Goal: Information Seeking & Learning: Learn about a topic

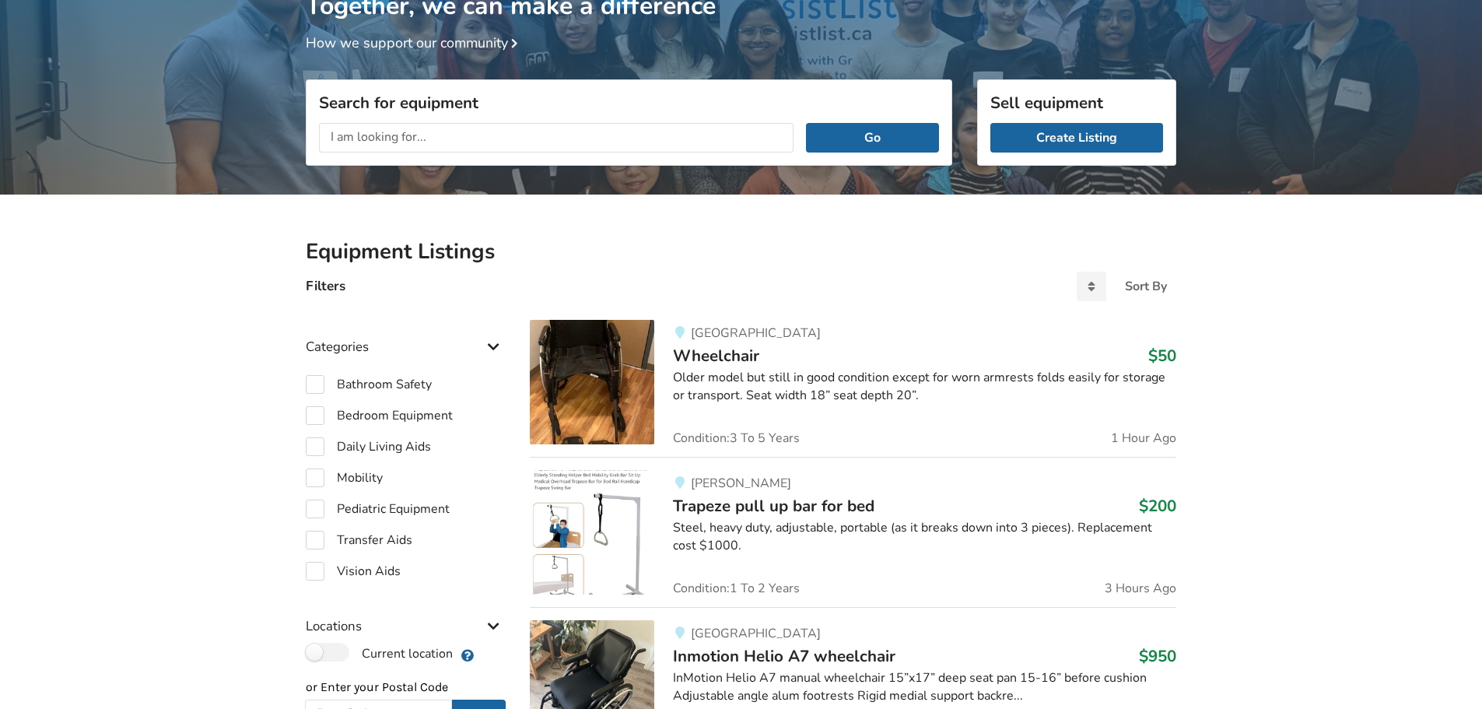
scroll to position [59, 0]
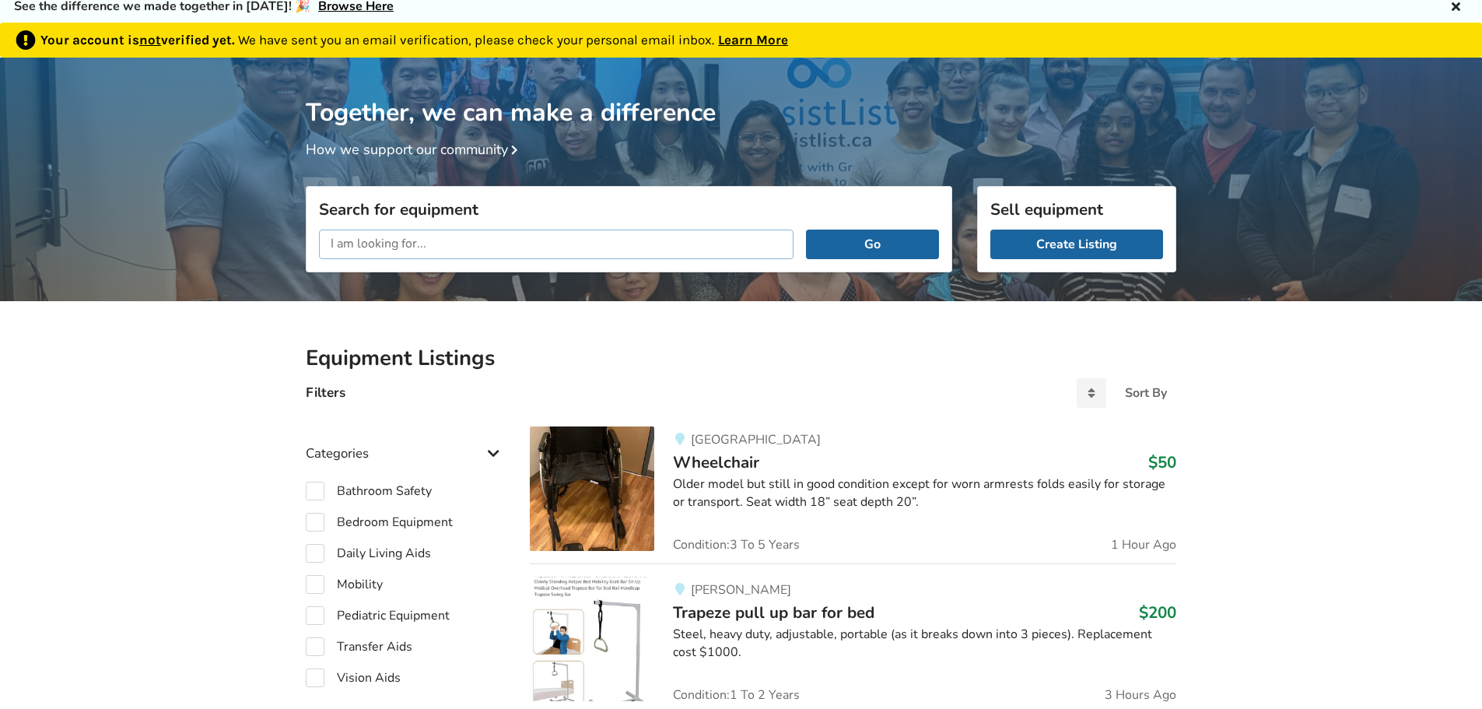
click at [395, 239] on input "text" at bounding box center [556, 244] width 475 height 30
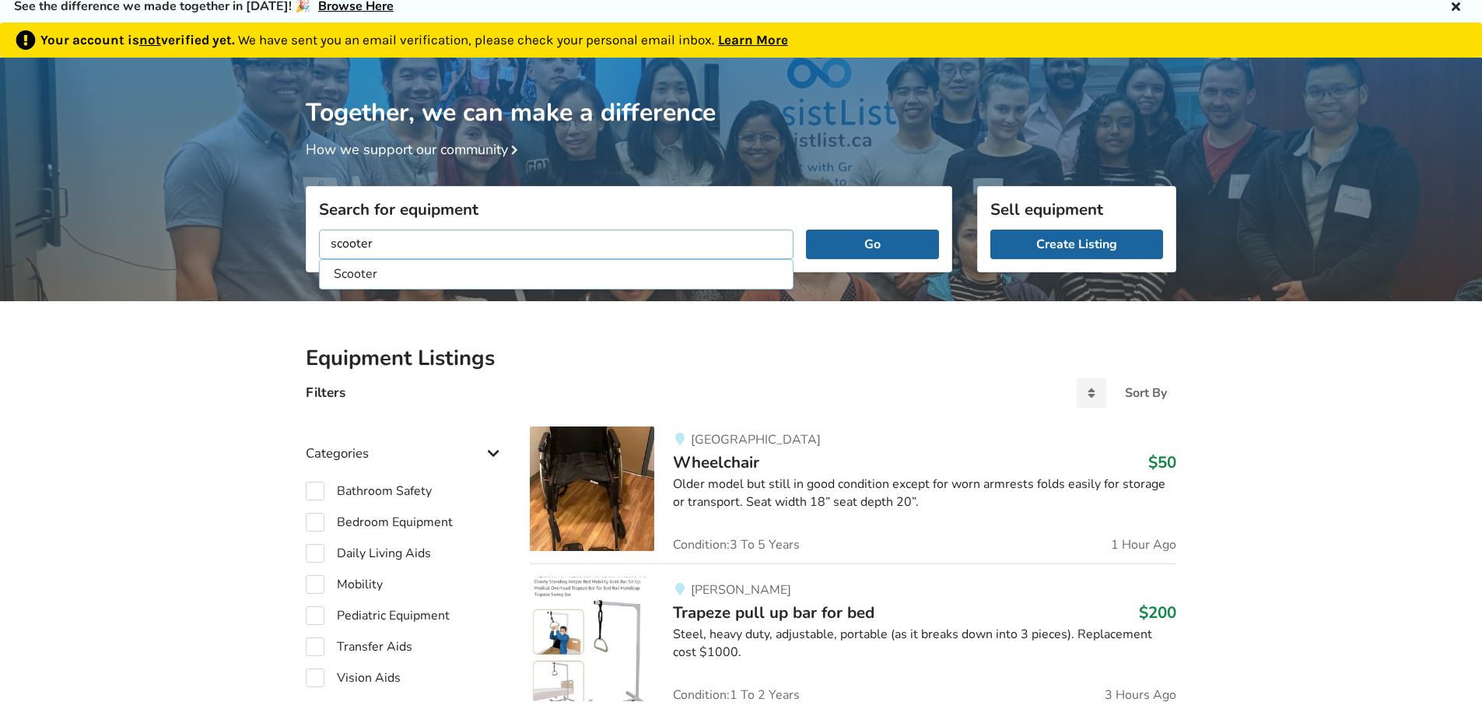
type input "scooter"
click at [806, 229] on button "Go" at bounding box center [872, 244] width 133 height 30
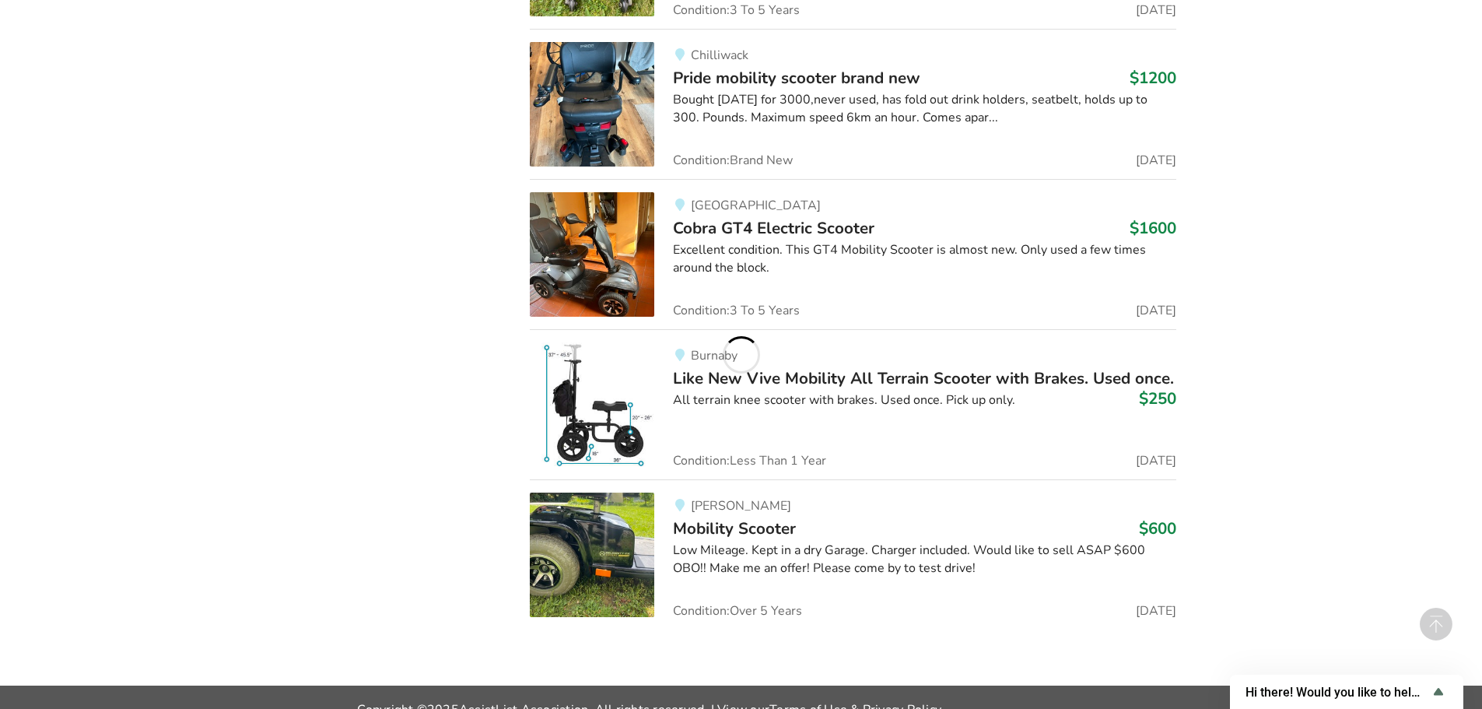
scroll to position [6180, 0]
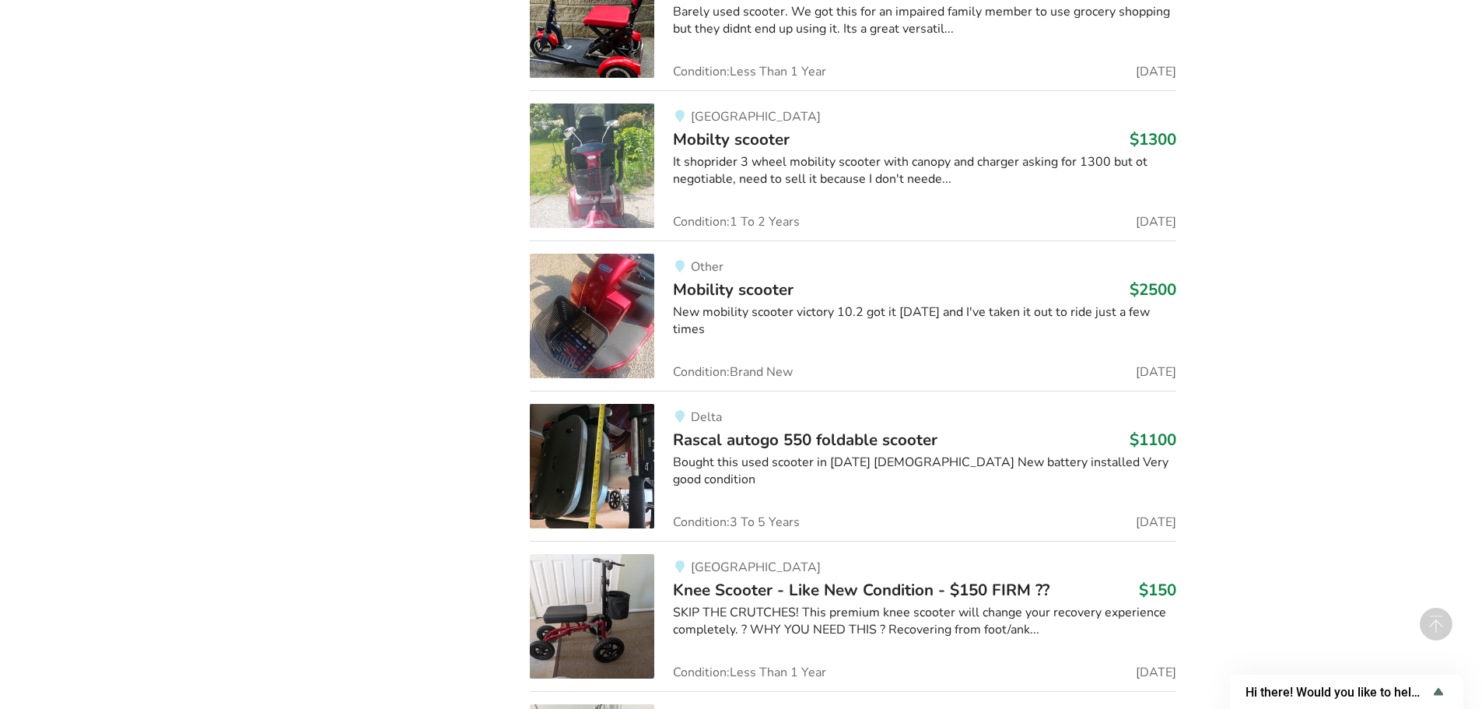
scroll to position [0, 0]
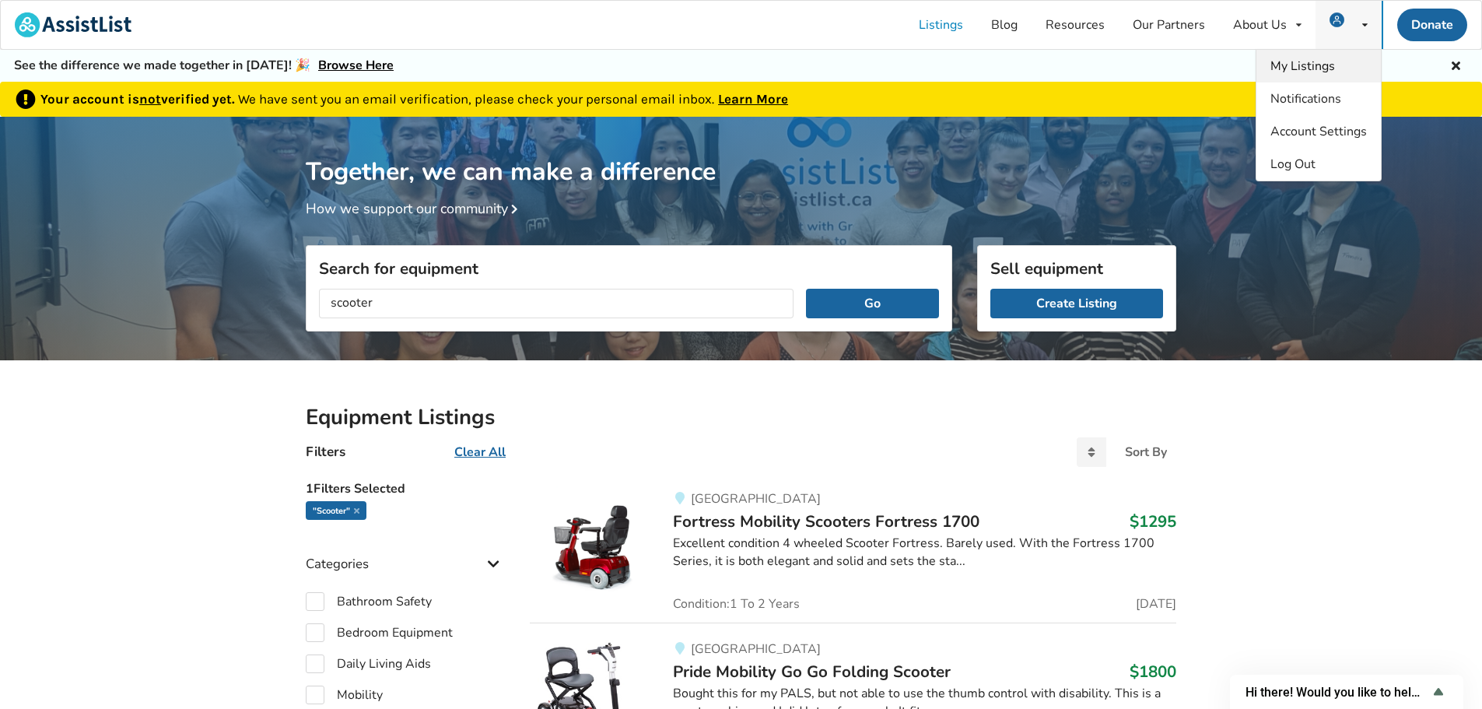
click at [1313, 66] on span "My Listings" at bounding box center [1302, 66] width 65 height 17
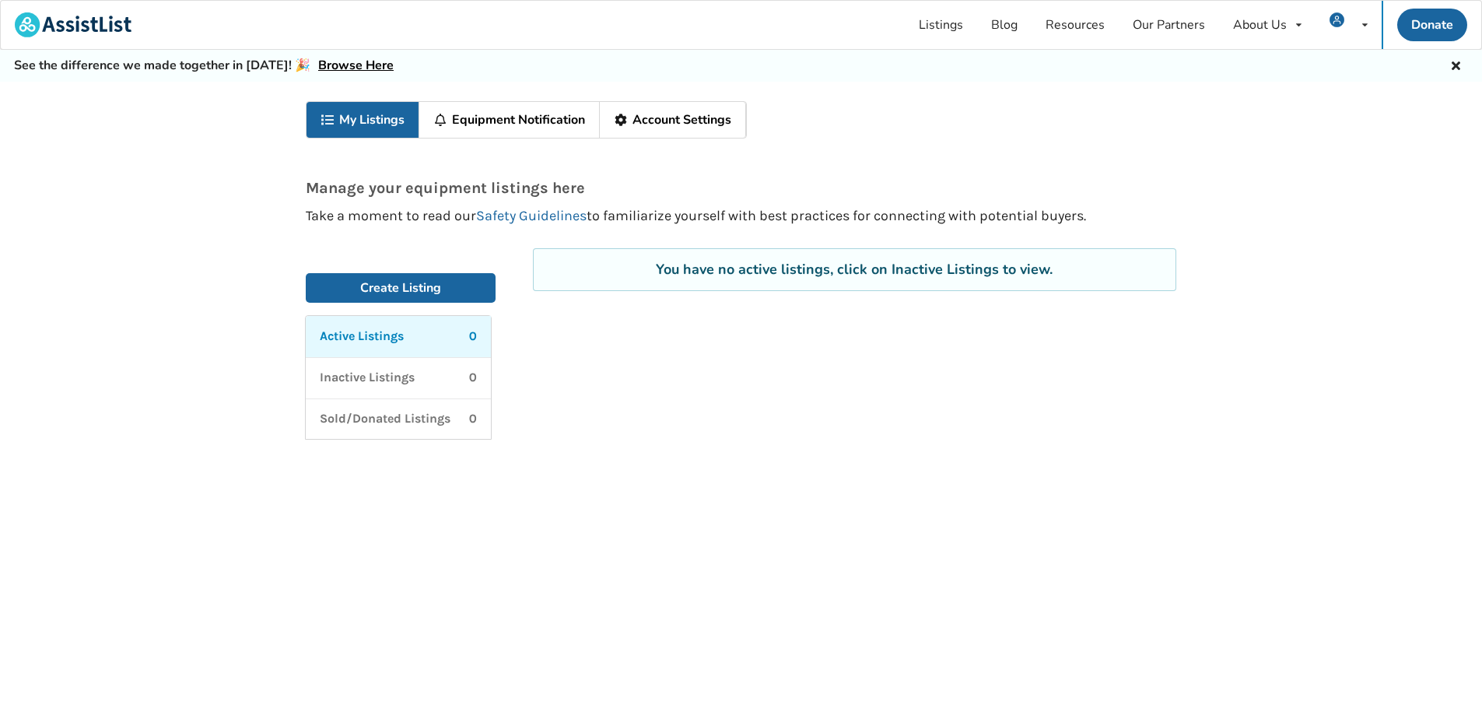
click at [352, 121] on link "My Listings" at bounding box center [362, 120] width 113 height 36
click at [1364, 23] on icon at bounding box center [1364, 24] width 5 height 9
click at [1334, 16] on img at bounding box center [1336, 19] width 15 height 15
click at [1319, 98] on span "Notifications" at bounding box center [1305, 98] width 71 height 17
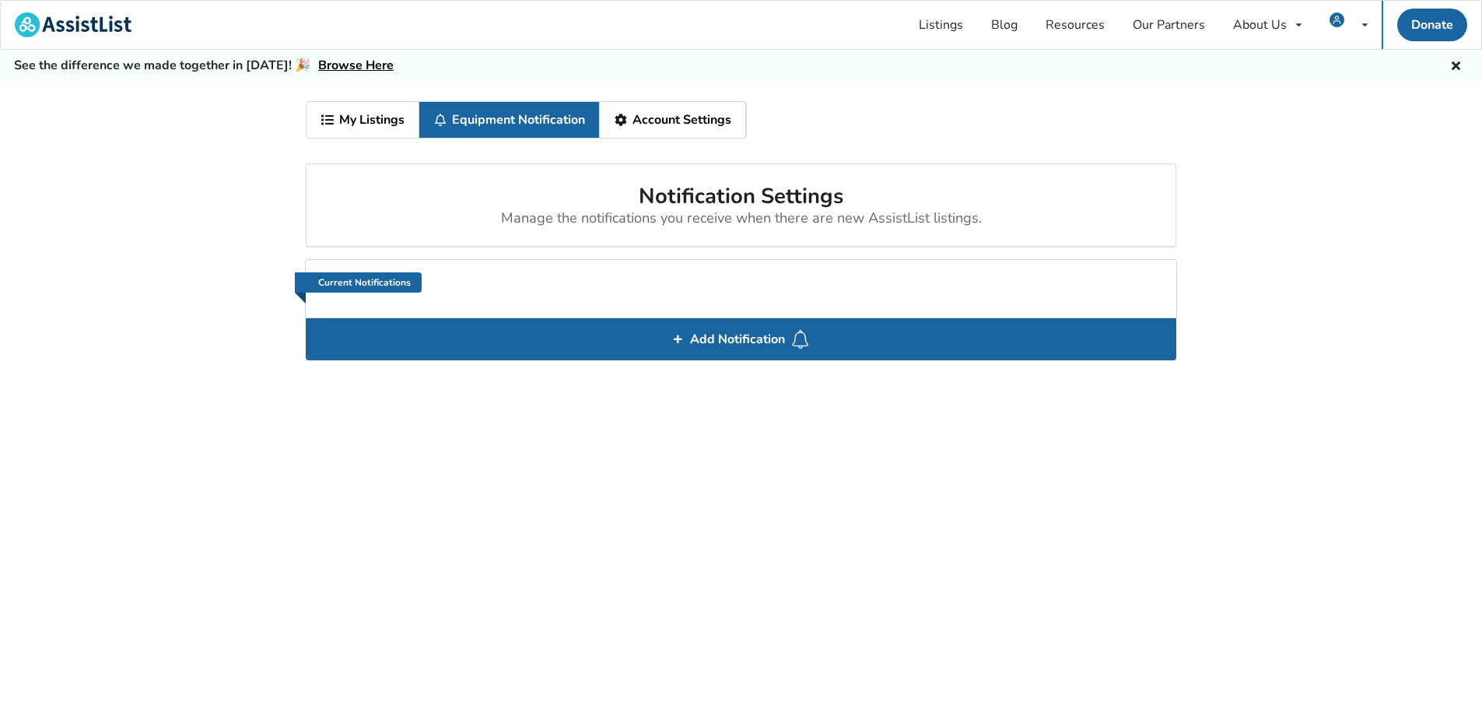
click at [359, 121] on link "My Listings" at bounding box center [362, 120] width 113 height 36
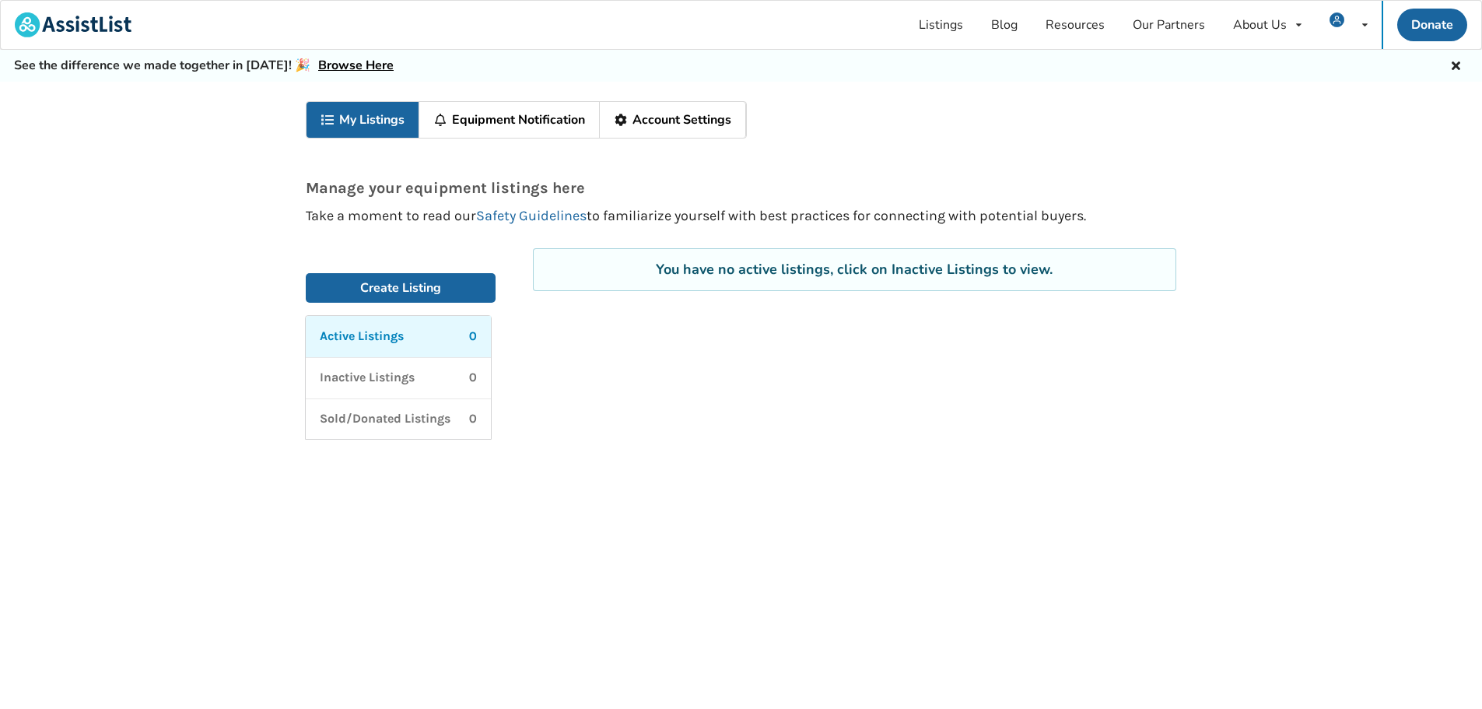
drag, startPoint x: 1146, startPoint y: 398, endPoint x: 1156, endPoint y: 399, distance: 10.2
click at [1147, 398] on div "You have no active listings, click on Inactive Listings to view." at bounding box center [854, 348] width 681 height 200
drag, startPoint x: 1355, startPoint y: 21, endPoint x: 1348, endPoint y: 51, distance: 30.4
click at [1356, 21] on div "My Listings Notifications Account Settings Log Out" at bounding box center [1348, 25] width 66 height 48
click at [1297, 153] on div "Log Out" at bounding box center [1318, 164] width 124 height 33
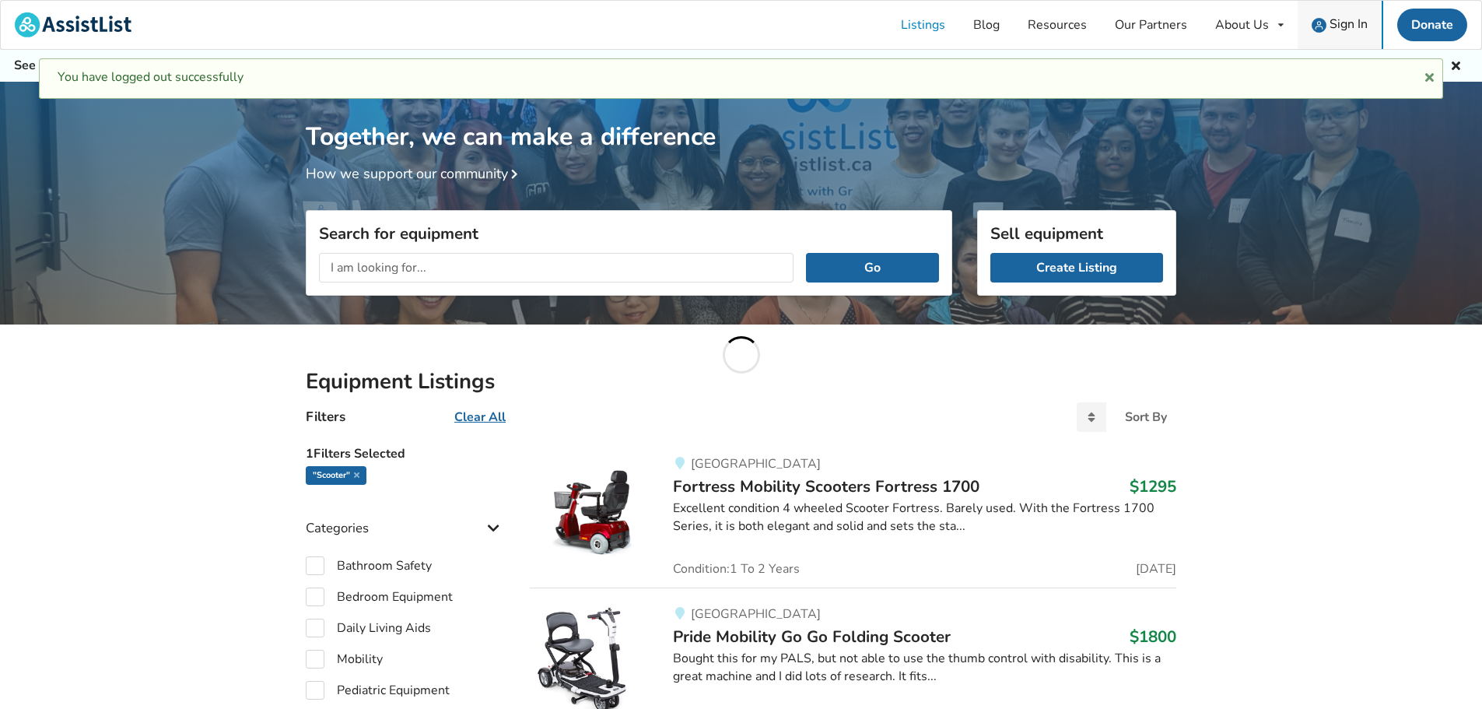
click at [1348, 20] on span "Sign In" at bounding box center [1348, 24] width 38 height 17
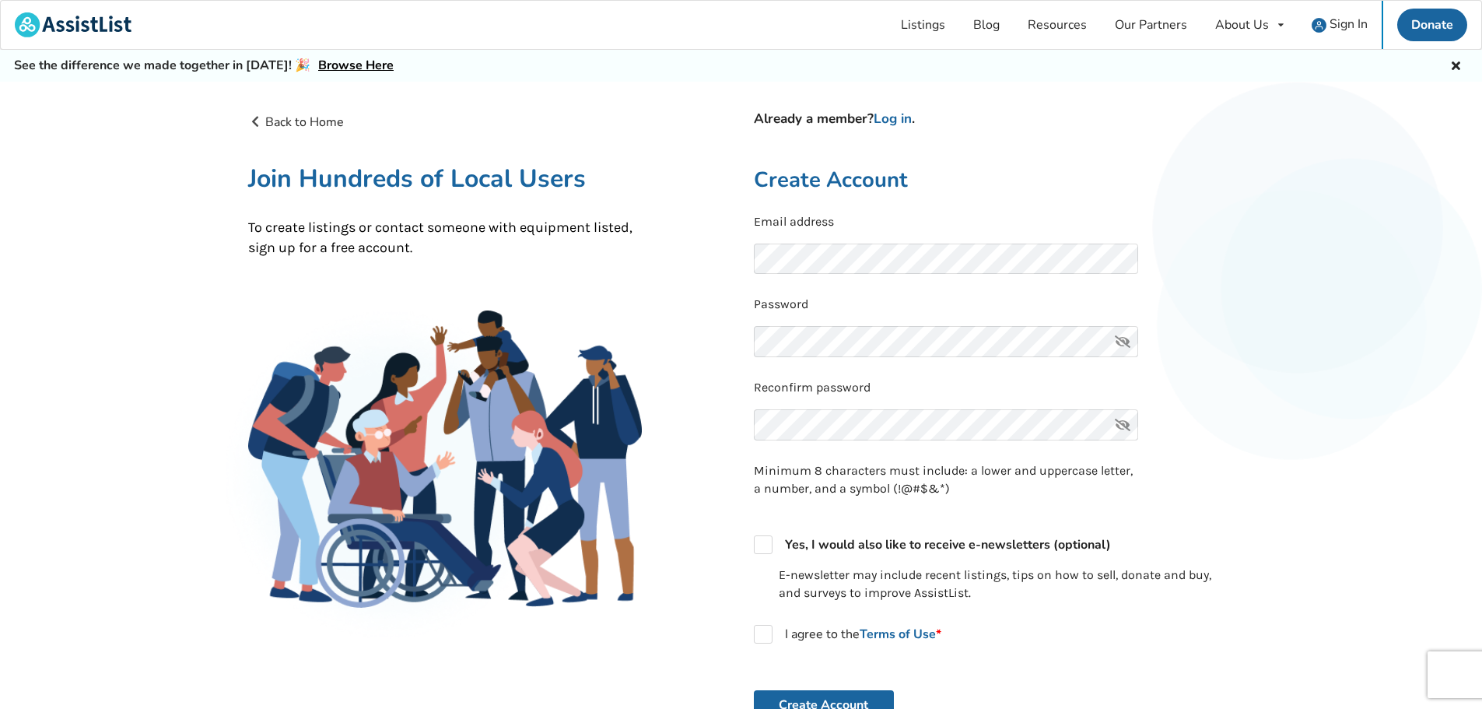
click at [1242, 245] on div "Already a member? Log in . Create Account Email address Password Reconfirm pass…" at bounding box center [994, 492] width 506 height 758
click at [1324, 206] on div "Back to Home Already a member? Log in . Join Hundreds of Local Users To create …" at bounding box center [741, 522] width 1482 height 880
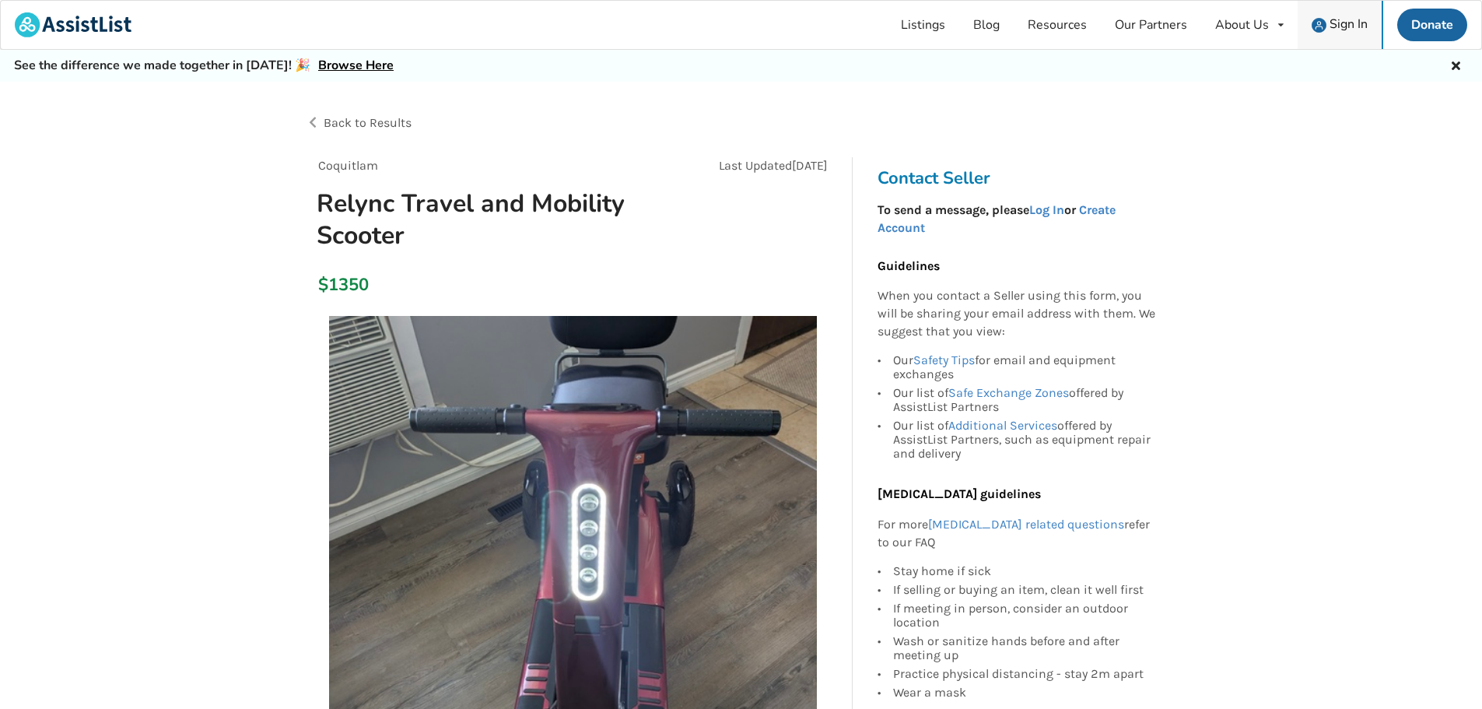
click at [1343, 30] on span "Sign In" at bounding box center [1348, 24] width 38 height 17
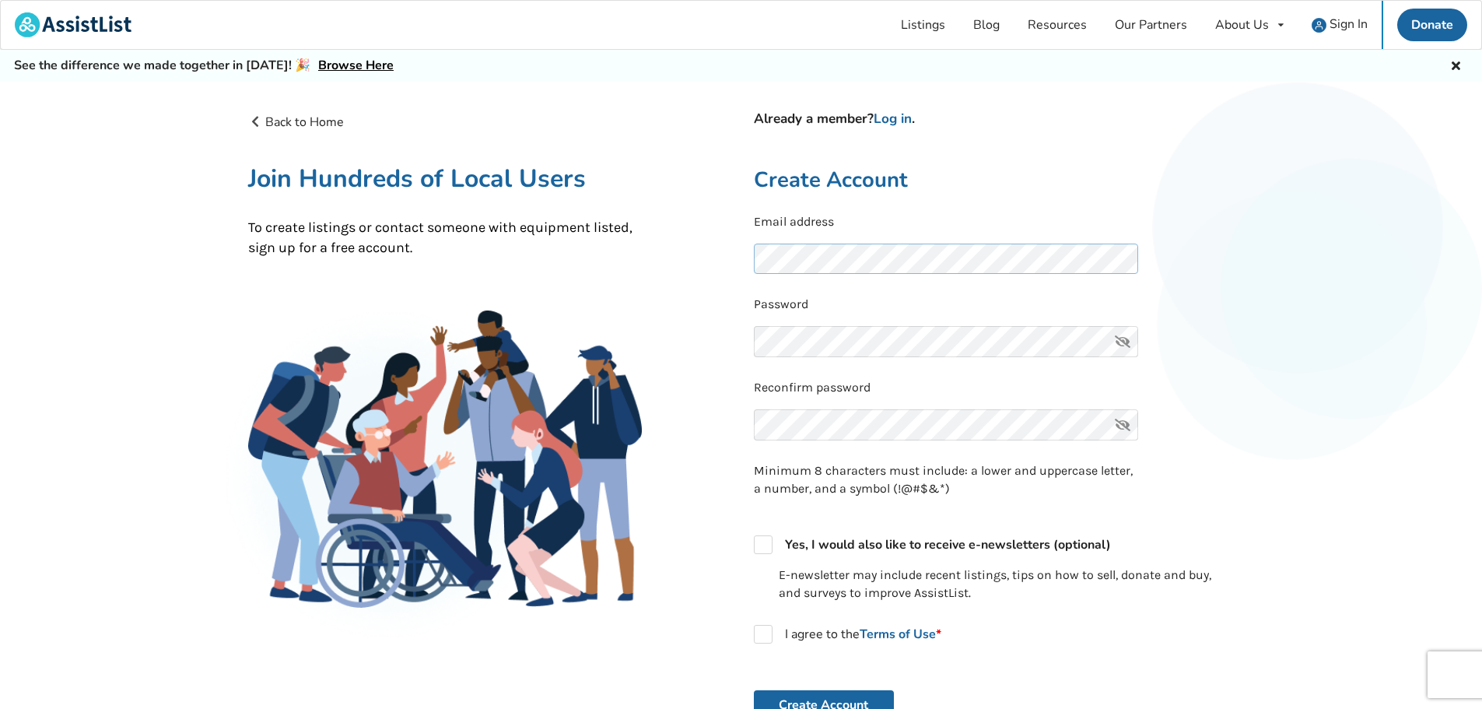
click at [678, 247] on div "Back to Home Already a member? Log in . Join Hundreds of Local Users To create …" at bounding box center [741, 491] width 1011 height 783
click at [1126, 342] on icon at bounding box center [1122, 341] width 31 height 31
click at [676, 327] on div "Back to Home Already a member? Log in . Join Hundreds of Local Users To create …" at bounding box center [741, 491] width 1011 height 783
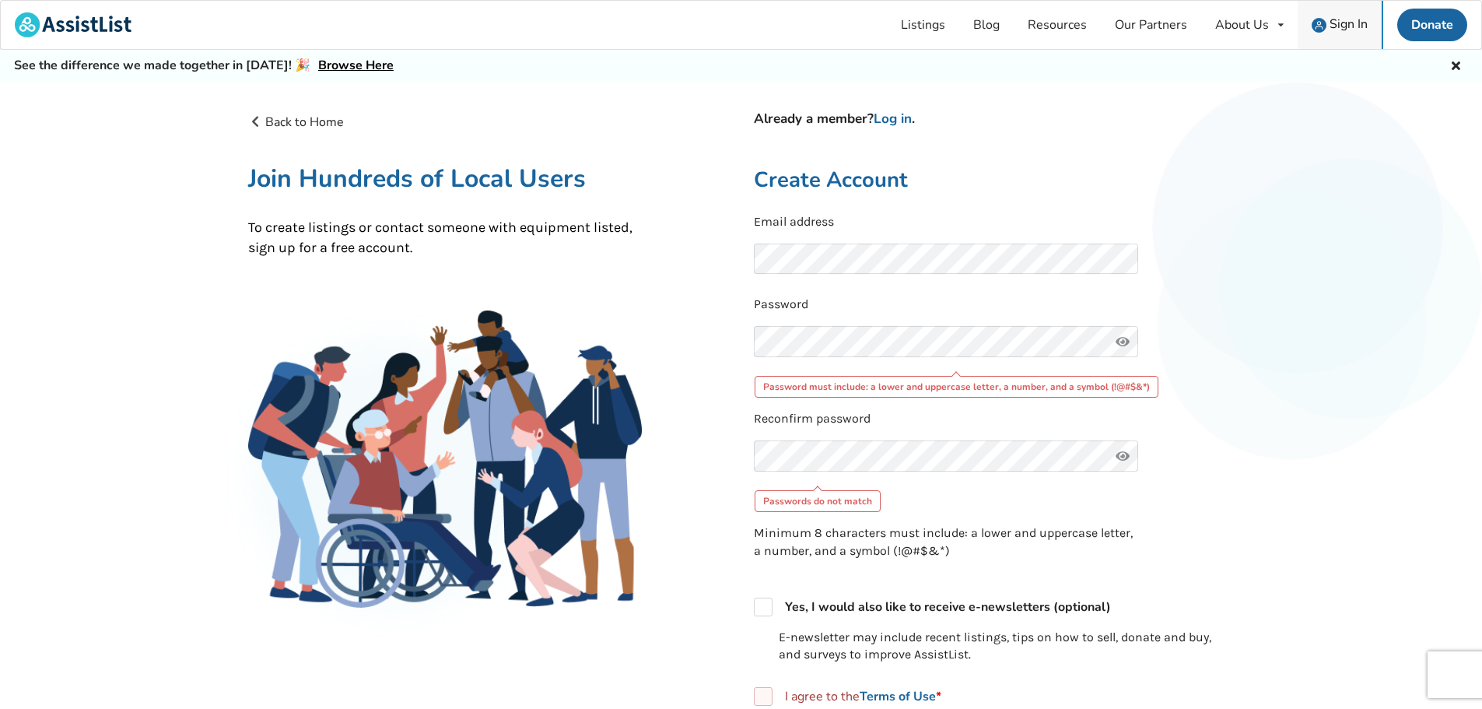
click at [1349, 13] on link "Sign In" at bounding box center [1340, 25] width 84 height 48
click at [1349, 20] on span "Sign In" at bounding box center [1348, 24] width 38 height 17
click at [1341, 19] on span "Sign In" at bounding box center [1348, 24] width 38 height 17
click at [897, 112] on link "Log in" at bounding box center [893, 119] width 38 height 18
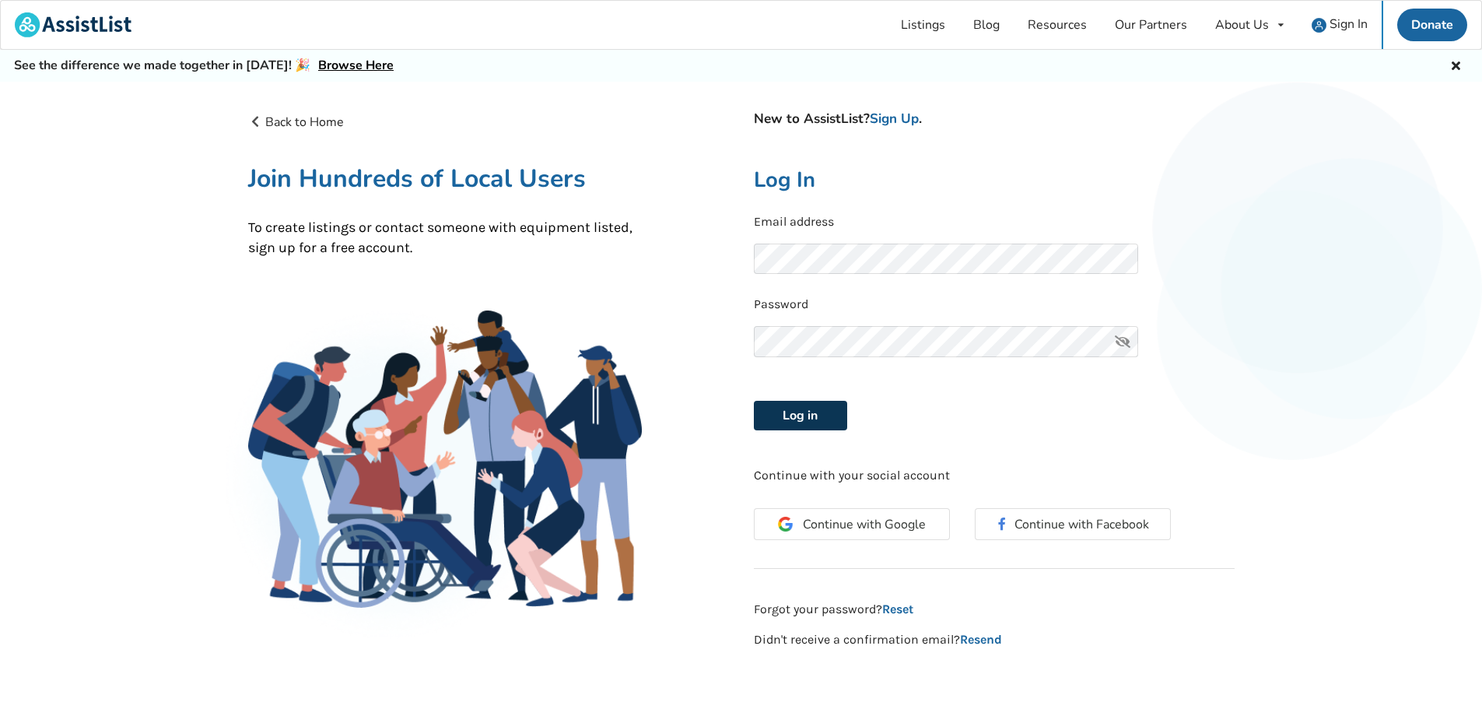
click at [802, 407] on button "Log in" at bounding box center [800, 416] width 93 height 30
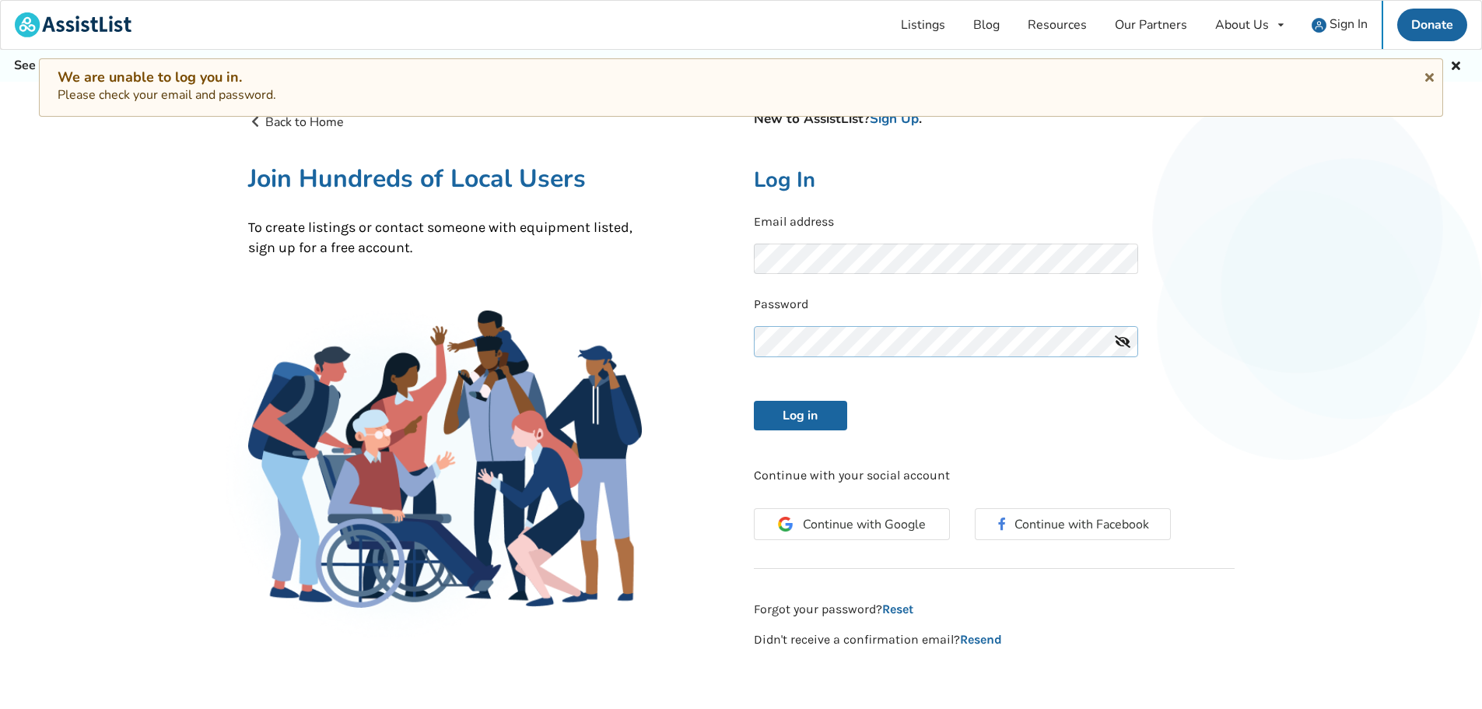
click at [704, 342] on div "Back to Home New to AssistList? Sign Up . Join Hundreds of Local Users To creat…" at bounding box center [741, 380] width 1011 height 561
click at [754, 401] on button "Log in" at bounding box center [800, 416] width 93 height 30
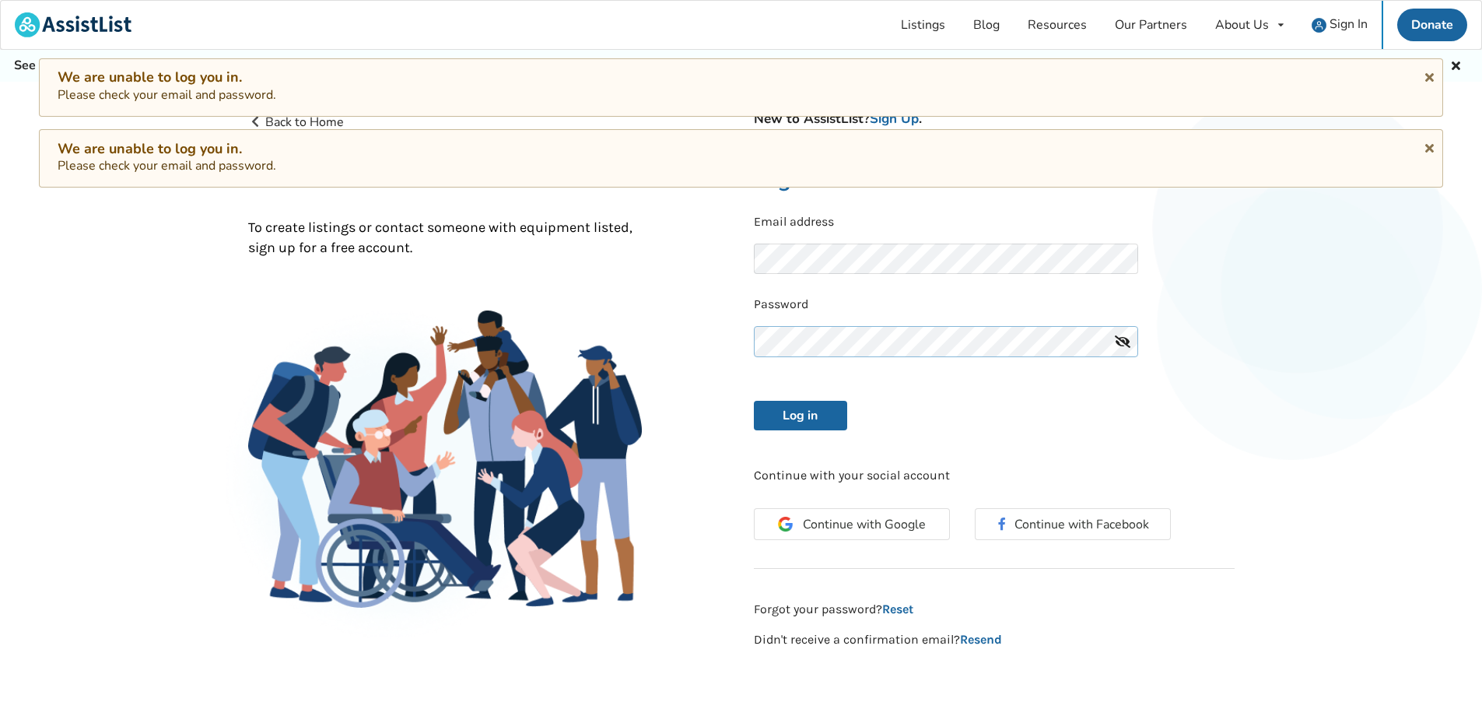
click at [754, 401] on button "Log in" at bounding box center [800, 416] width 93 height 30
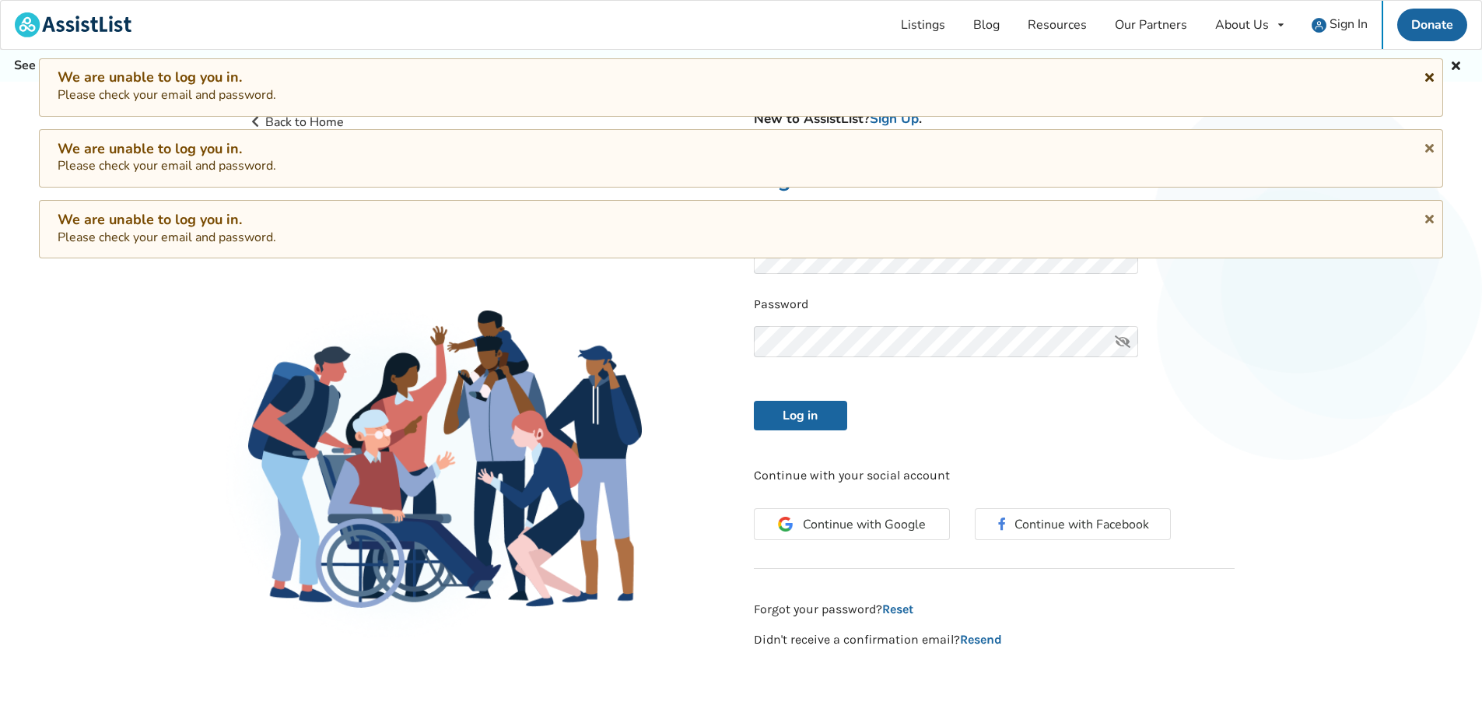
click at [1424, 73] on icon at bounding box center [1429, 74] width 15 height 12
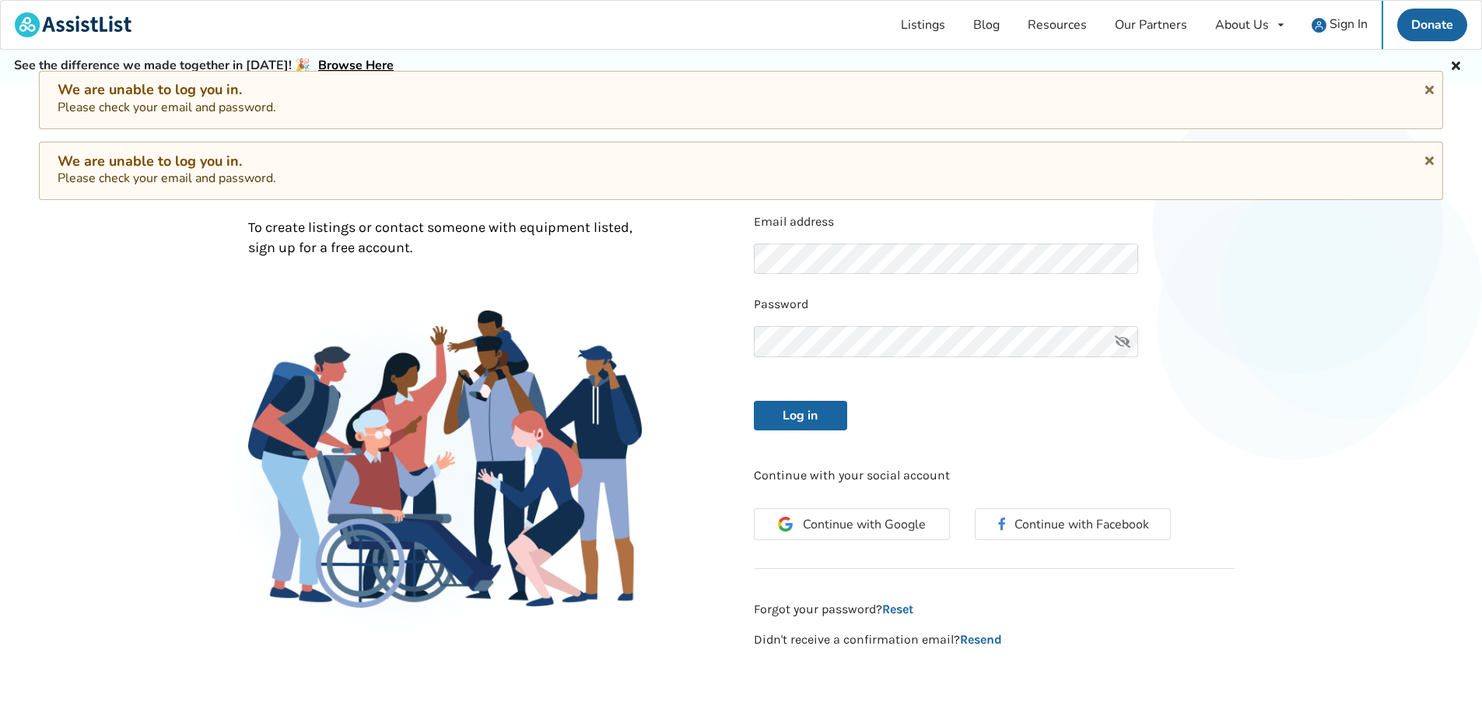
click at [1428, 149] on div "We are unable to log you in. Please check your email and password." at bounding box center [741, 171] width 1404 height 58
click at [1428, 93] on icon at bounding box center [1429, 87] width 15 height 12
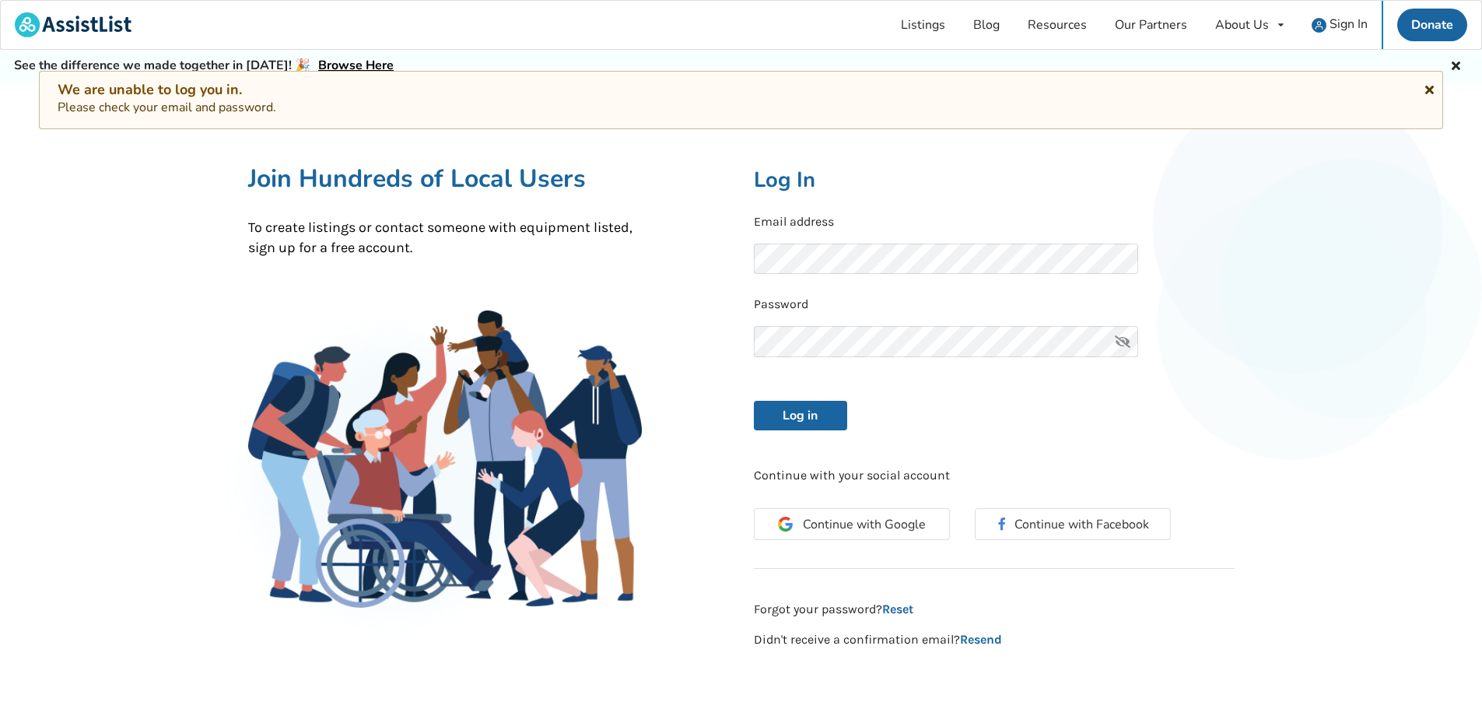
click at [1425, 93] on icon at bounding box center [1429, 87] width 15 height 12
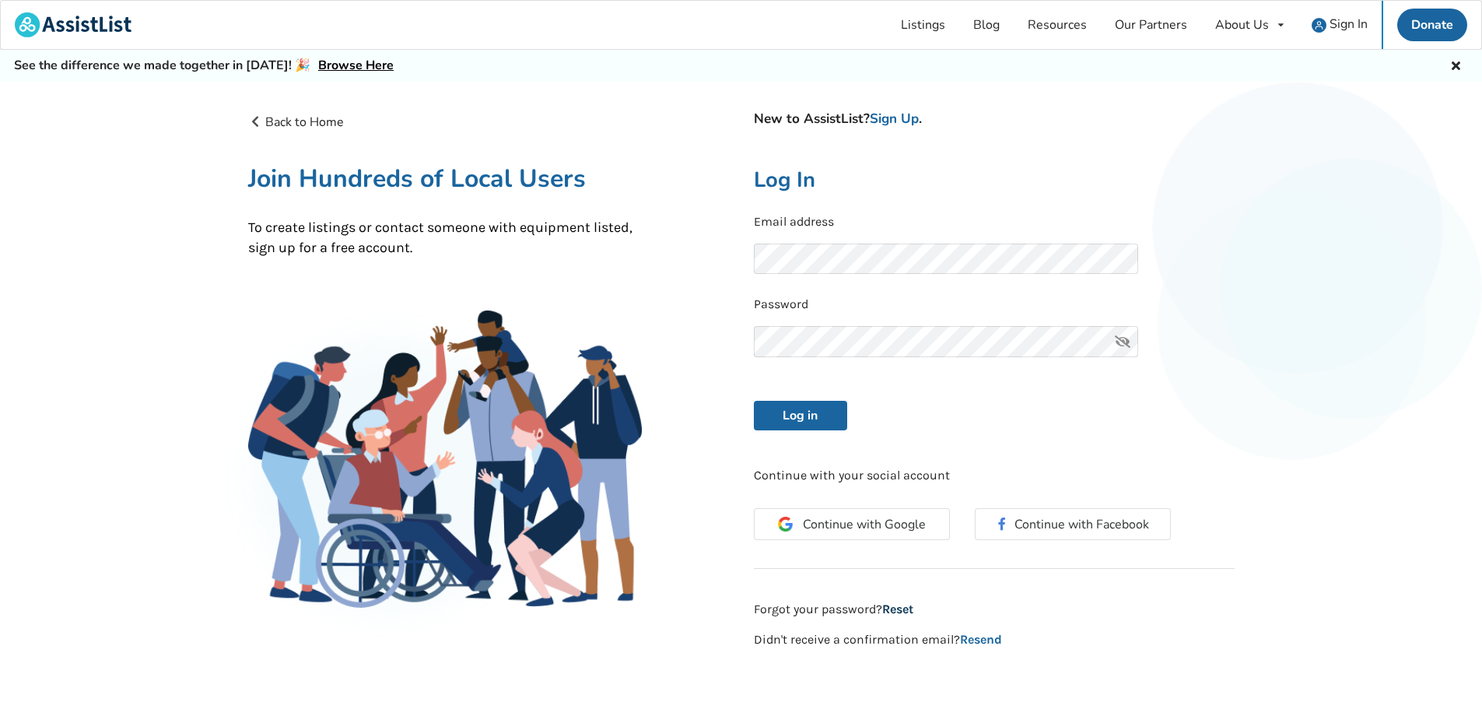
click at [900, 611] on link "Reset" at bounding box center [897, 608] width 31 height 15
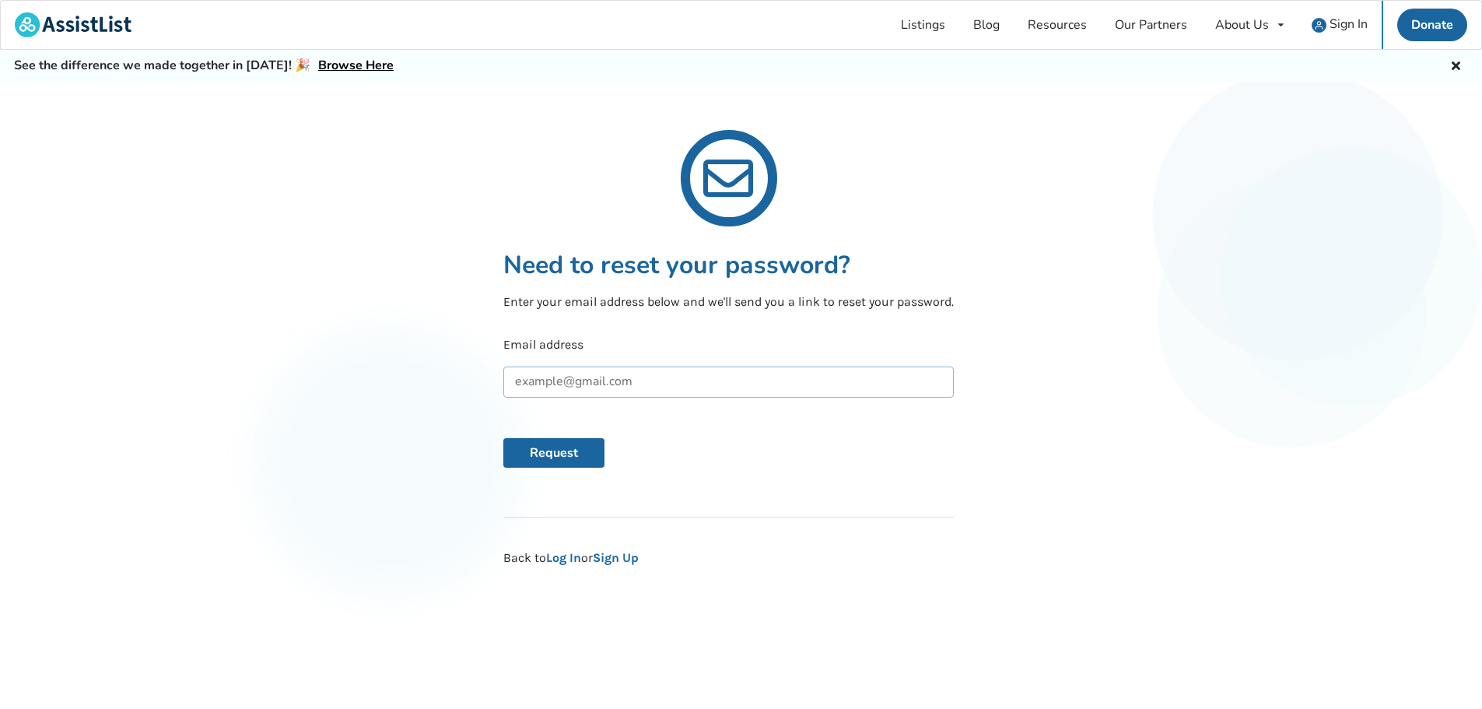
click at [663, 387] on input "text" at bounding box center [728, 381] width 450 height 31
type input "redmr2bc@gmail.com"
click at [503, 438] on button "Request" at bounding box center [553, 453] width 101 height 30
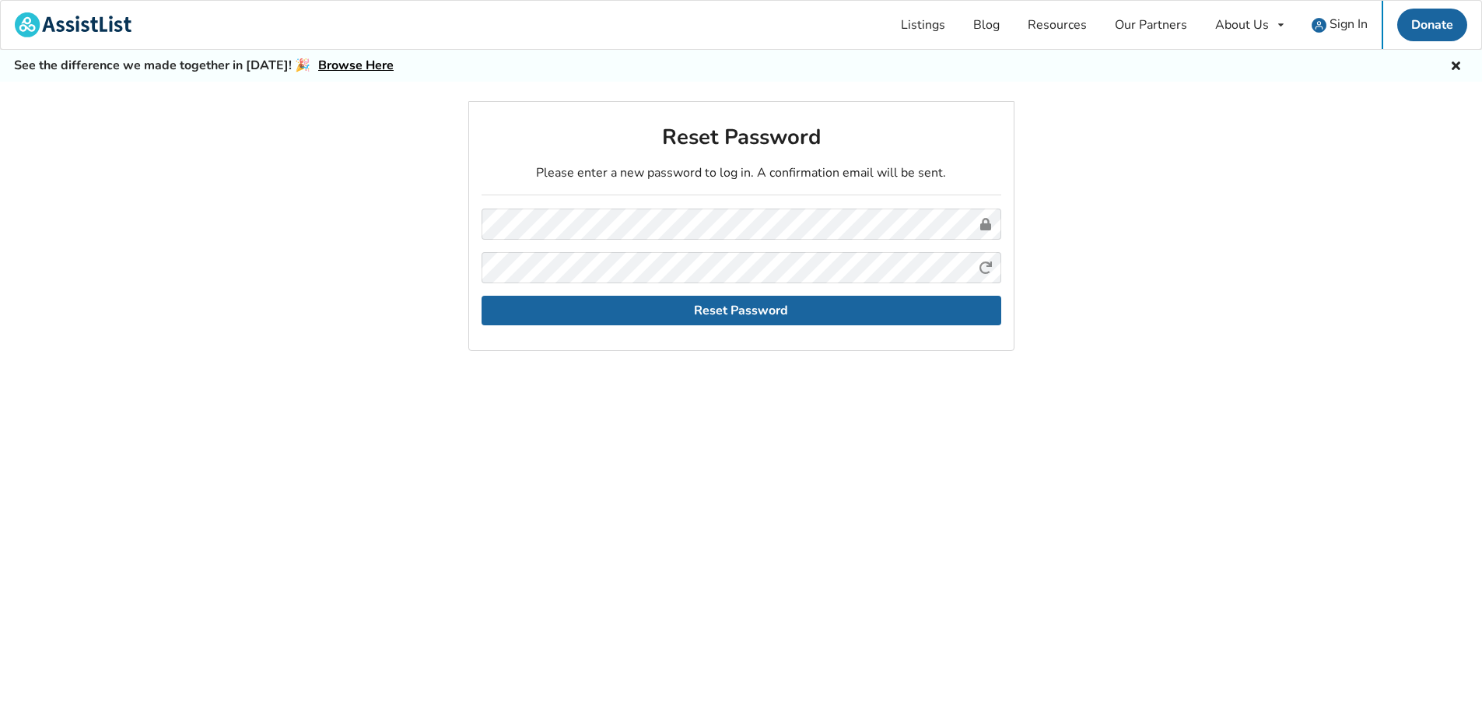
drag, startPoint x: 373, startPoint y: 419, endPoint x: 550, endPoint y: 396, distance: 178.8
click at [373, 419] on div "Reset Password Please enter a new password to log in. A confirmation email will…" at bounding box center [741, 432] width 1482 height 662
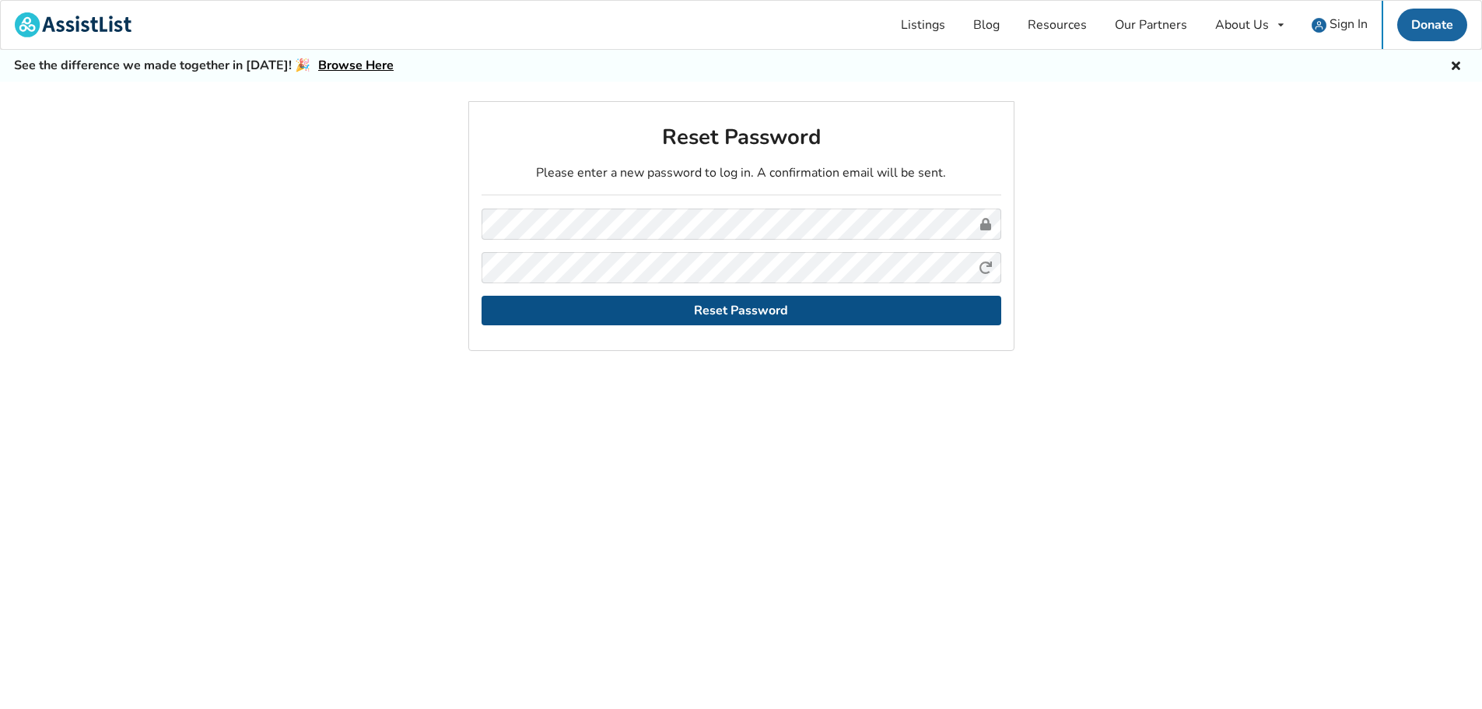
click at [725, 297] on button "Reset Password" at bounding box center [742, 311] width 520 height 30
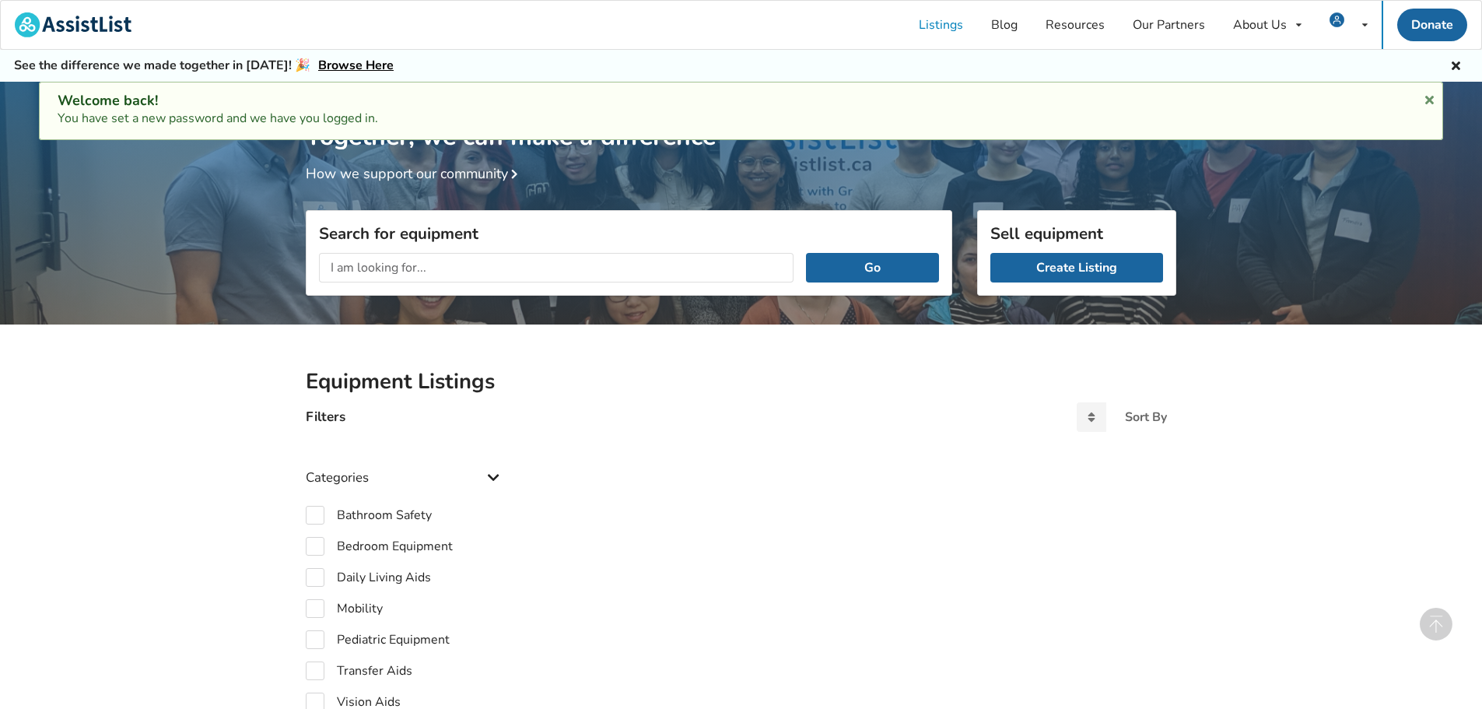
scroll to position [490, 0]
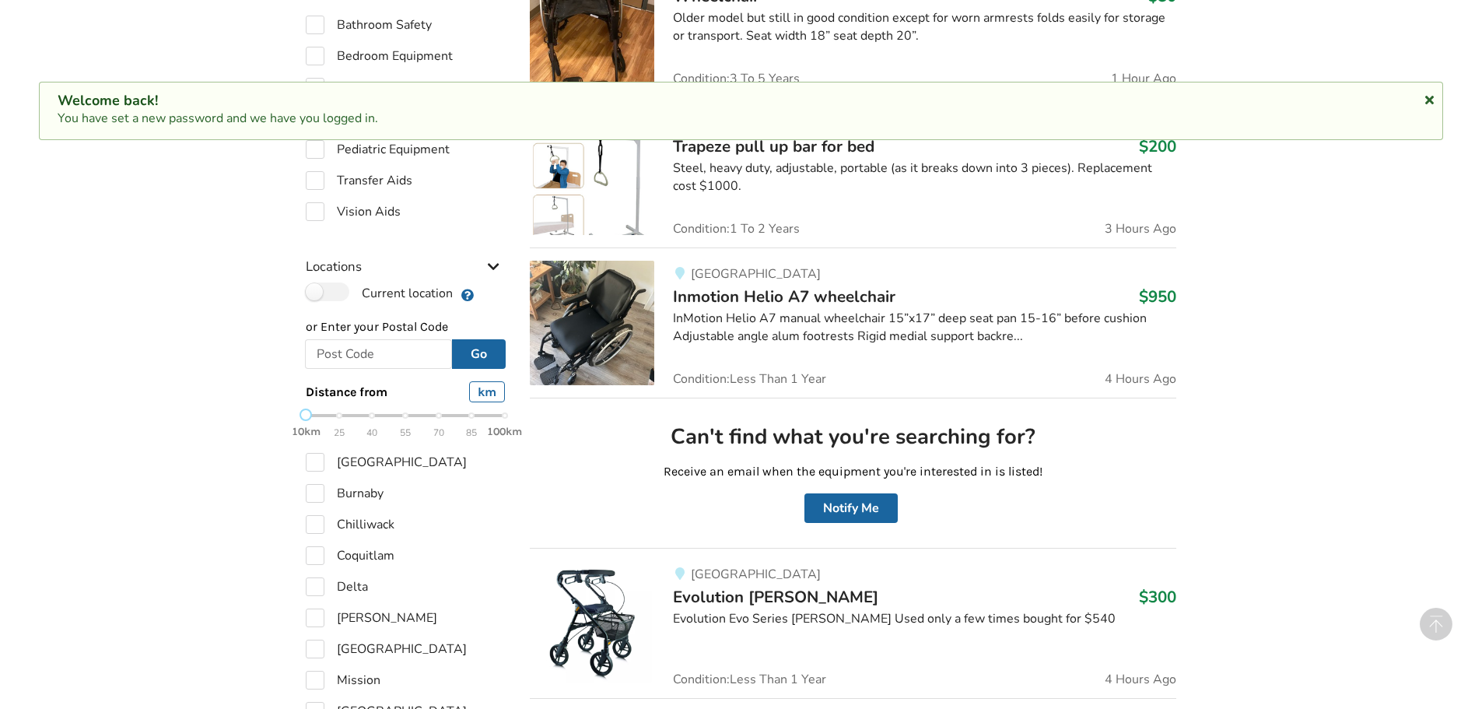
click at [1427, 93] on icon at bounding box center [1429, 97] width 15 height 12
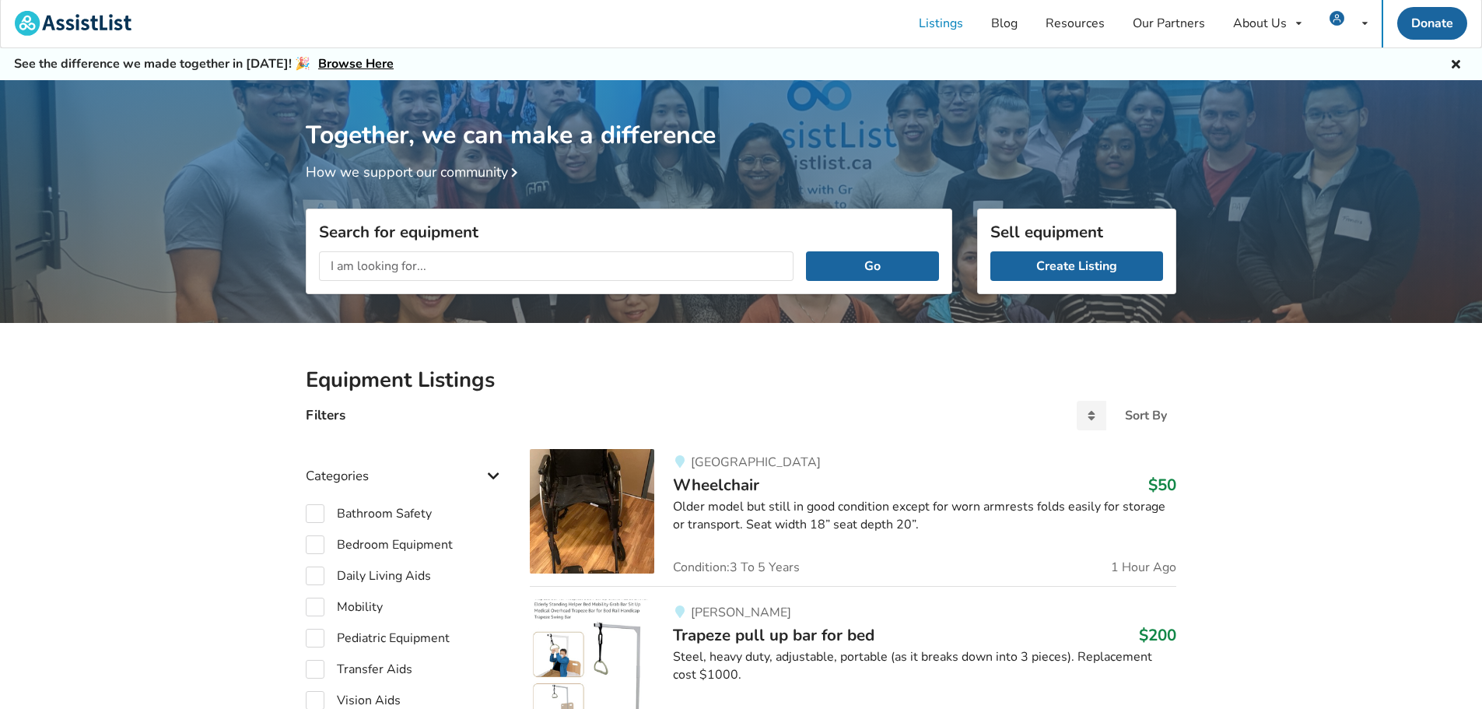
scroll to position [0, 0]
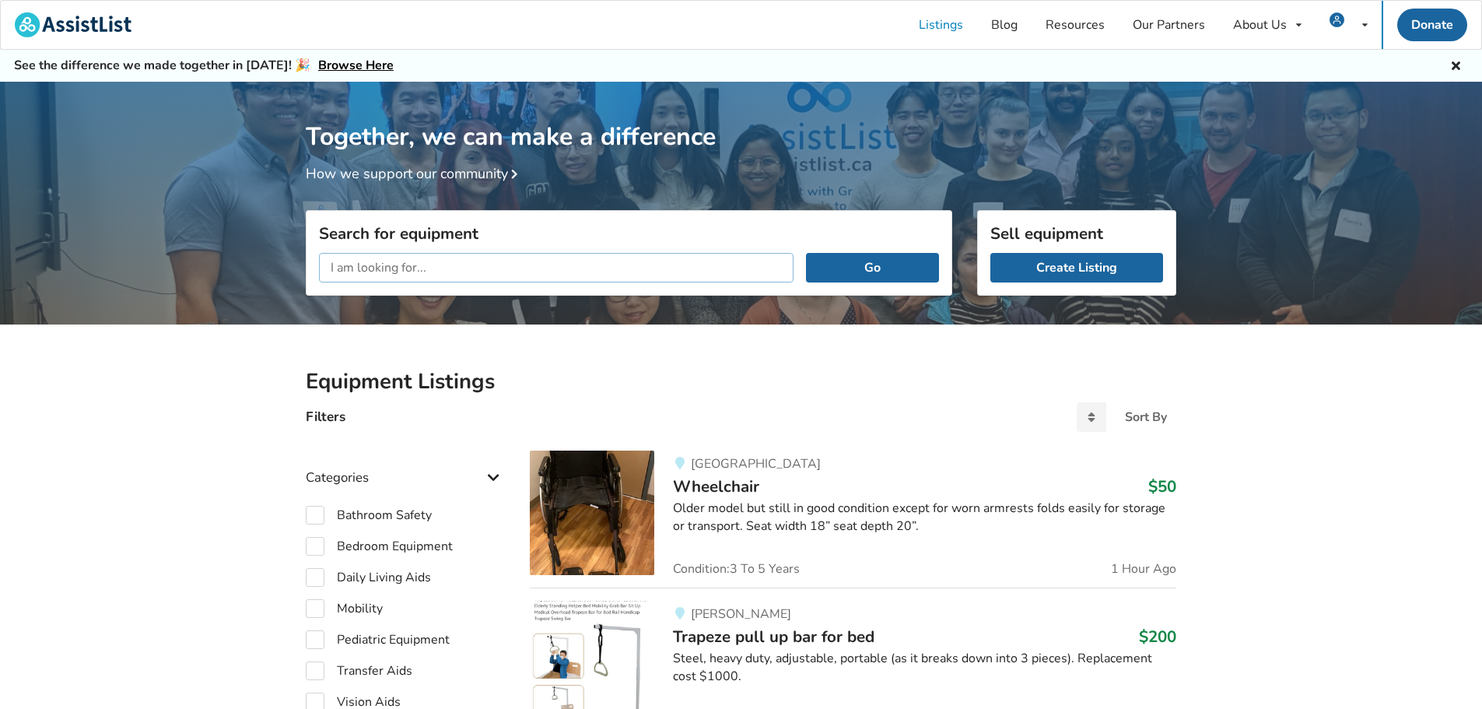
click at [435, 264] on input "text" at bounding box center [556, 268] width 475 height 30
type input "travel scooter"
click at [806, 253] on button "Go" at bounding box center [872, 268] width 133 height 30
